Goal: Task Accomplishment & Management: Manage account settings

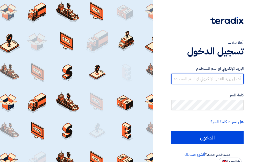
click at [222, 79] on input "text" at bounding box center [207, 79] width 72 height 10
paste input "[EMAIL_ADDRESS][DOMAIN_NAME]"
type input "[EMAIL_ADDRESS][DOMAIN_NAME]"
drag, startPoint x: 209, startPoint y: 78, endPoint x: 224, endPoint y: 76, distance: 15.2
click at [224, 76] on input "[EMAIL_ADDRESS][DOMAIN_NAME]" at bounding box center [207, 79] width 72 height 10
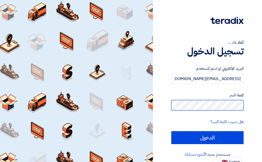
click at [171, 131] on input "الدخول" at bounding box center [207, 137] width 72 height 13
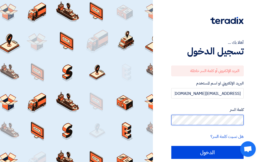
click at [171, 146] on input "الدخول" at bounding box center [207, 152] width 72 height 13
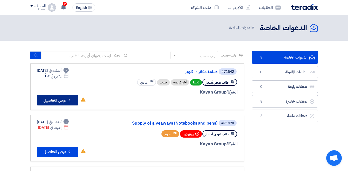
click at [57, 100] on button "Check details عرض التفاصيل" at bounding box center [57, 100] width 41 height 10
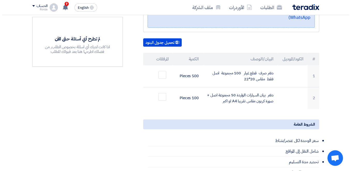
scroll to position [129, 0]
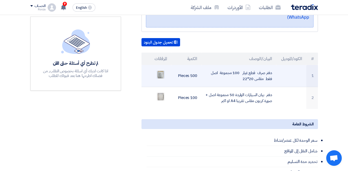
click at [159, 70] on img at bounding box center [160, 74] width 7 height 9
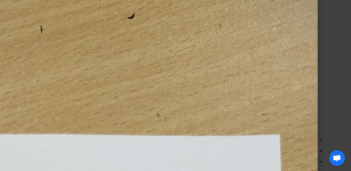
scroll to position [0, 0]
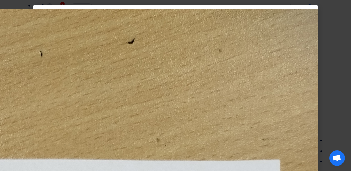
click at [265, 68] on modal-container at bounding box center [175, 85] width 351 height 171
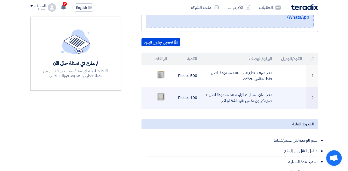
click at [160, 93] on img at bounding box center [160, 96] width 7 height 9
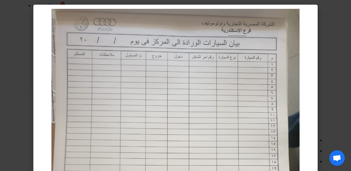
click at [265, 85] on modal-container at bounding box center [175, 85] width 351 height 171
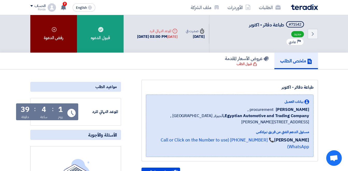
click at [61, 40] on div "رفض الدعوة" at bounding box center [53, 34] width 47 height 38
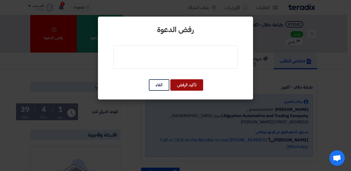
click at [180, 86] on button "تأكيد الرفض" at bounding box center [187, 84] width 33 height 11
